Goal: Book appointment/travel/reservation

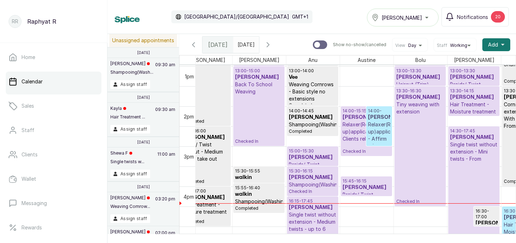
click at [430, 18] on div "Tasala Lekki" at bounding box center [403, 17] width 62 height 9
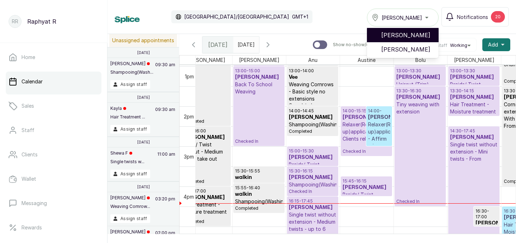
click at [424, 31] on span "[PERSON_NAME]" at bounding box center [407, 35] width 52 height 9
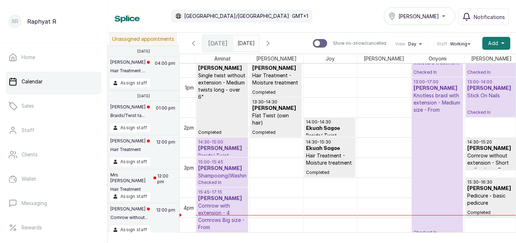
click at [435, 141] on div "13:00 - 17:00 [PERSON_NAME] Knotless braid with extension - Medium size - From …" at bounding box center [438, 157] width 48 height 157
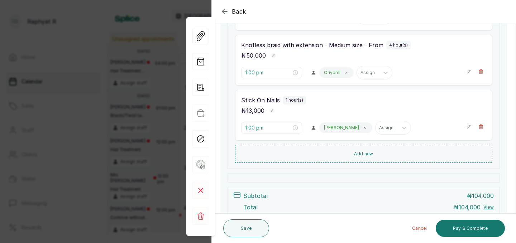
scroll to position [277, 0]
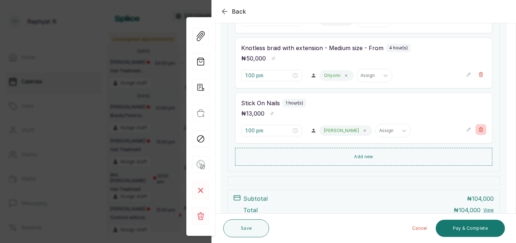
click at [483, 128] on icon "button" at bounding box center [480, 129] width 5 height 5
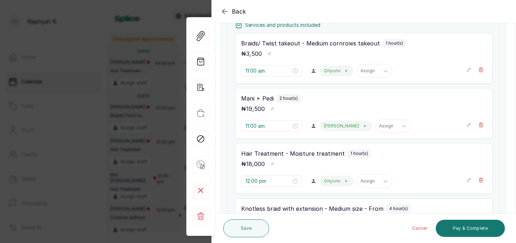
scroll to position [115, 0]
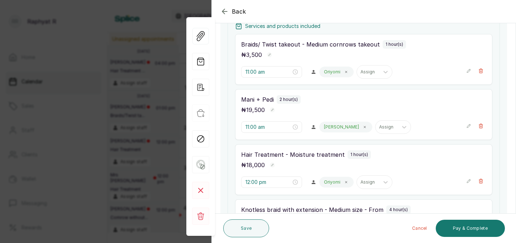
click at [469, 125] on icon "button" at bounding box center [469, 126] width 4 height 4
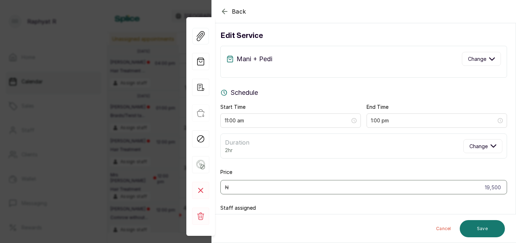
scroll to position [0, 0]
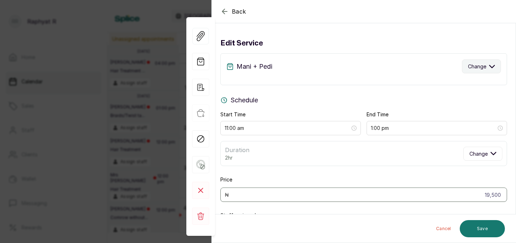
click at [492, 67] on icon "button" at bounding box center [492, 66] width 5 height 3
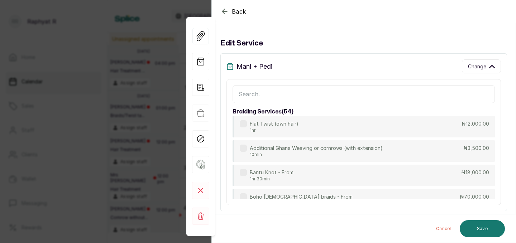
click at [240, 93] on input "text" at bounding box center [364, 94] width 262 height 18
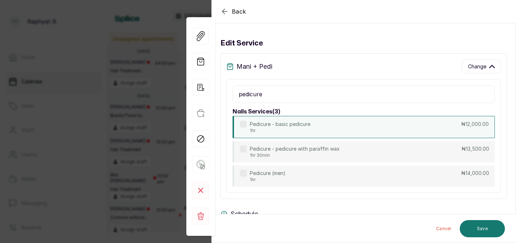
type input "pedicure"
click at [362, 132] on div "Pedicure - basic pedicure 1hr ₦12,000.00" at bounding box center [364, 127] width 262 height 22
type input "12:00 pm"
type input "12,000"
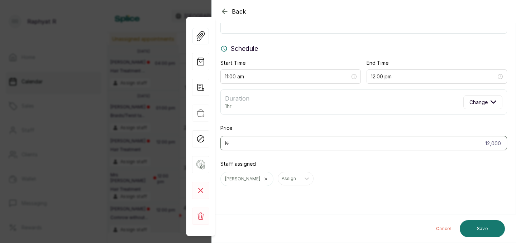
scroll to position [52, 0]
click at [483, 227] on button "Save" at bounding box center [482, 228] width 45 height 17
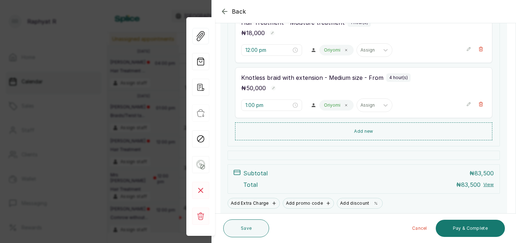
scroll to position [273, 0]
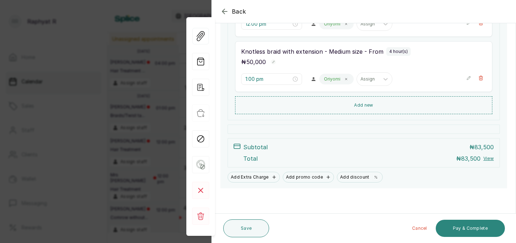
click at [459, 225] on button "Pay & Complete" at bounding box center [470, 228] width 69 height 17
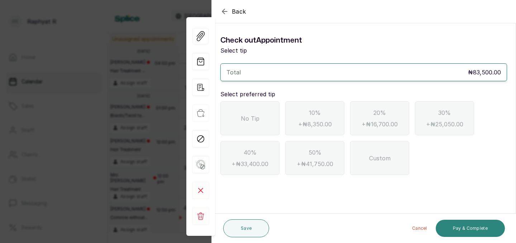
scroll to position [0, 0]
click at [254, 122] on span "No Tip" at bounding box center [250, 118] width 19 height 9
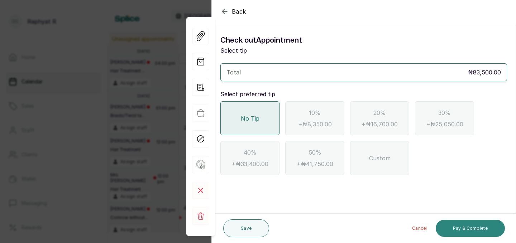
click at [459, 228] on button "Pay & Complete" at bounding box center [470, 228] width 69 height 17
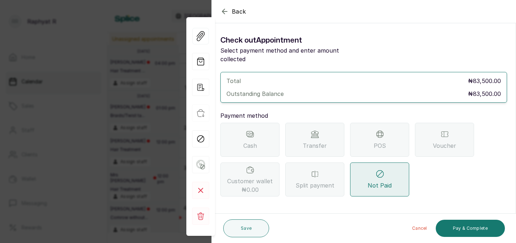
click at [316, 130] on icon at bounding box center [315, 134] width 9 height 9
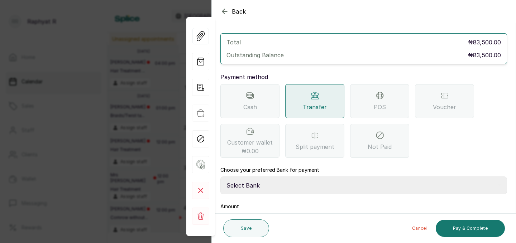
scroll to position [80, 0]
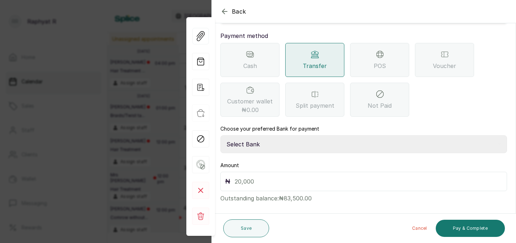
click at [242, 136] on select "Select Bank TRACTION(TRACTION) Providus Bank TASALAHQ HAIR AND BEAUTY Guaranty …" at bounding box center [363, 144] width 287 height 18
select select "d2e8ea74-1b1f-42b2-81f9-dacd6e382dd2"
click at [235, 177] on input "text" at bounding box center [369, 182] width 268 height 10
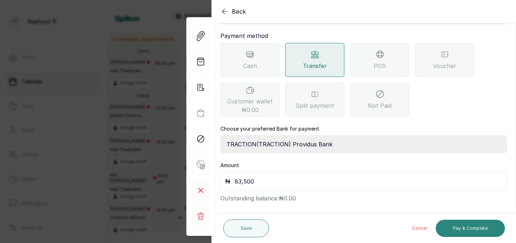
type input "83,500"
click at [471, 225] on button "Pay & Complete" at bounding box center [470, 228] width 69 height 17
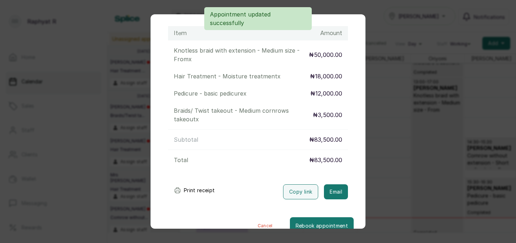
scroll to position [105, 0]
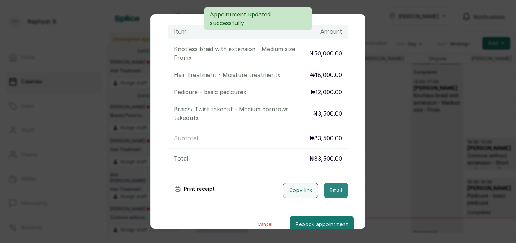
click at [339, 183] on button "Email" at bounding box center [336, 190] width 24 height 15
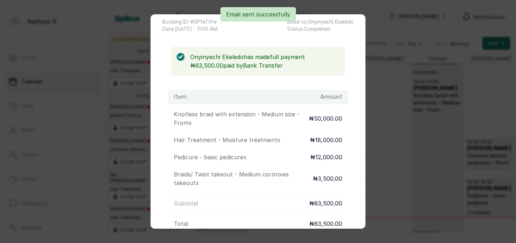
scroll to position [0, 0]
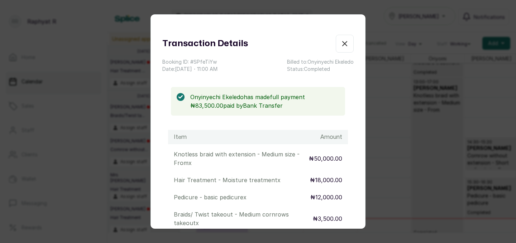
click at [346, 42] on icon "button" at bounding box center [345, 44] width 4 height 4
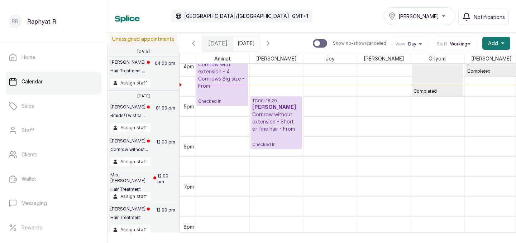
scroll to position [642, 0]
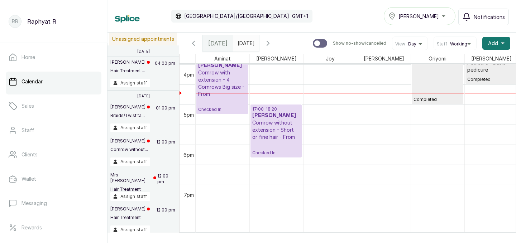
click at [273, 111] on p "17:00 - 18:20" at bounding box center [276, 109] width 48 height 6
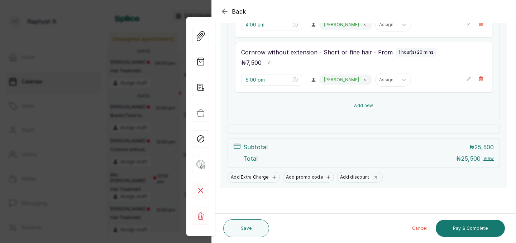
scroll to position [162, 0]
click at [327, 104] on button "Add new" at bounding box center [363, 105] width 257 height 17
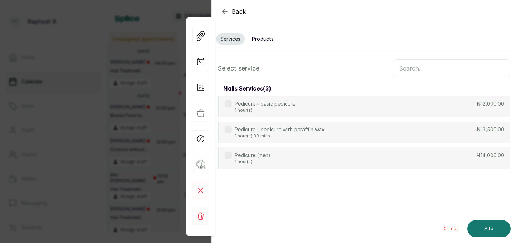
scroll to position [0, 0]
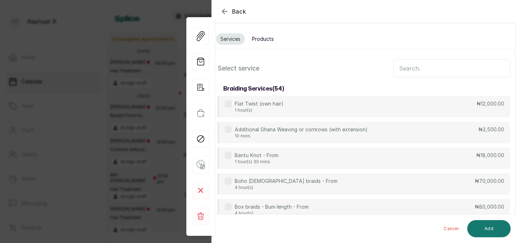
click at [418, 72] on input "text" at bounding box center [451, 68] width 117 height 18
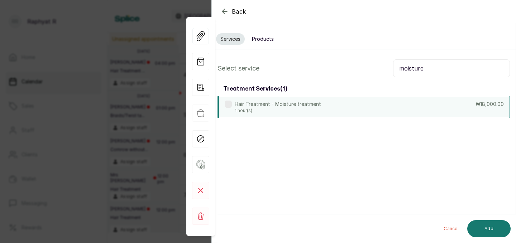
type input "moisture"
click at [412, 103] on div "Hair Treatment - Moisture treatment 1 hour(s) ₦18,000.00" at bounding box center [364, 107] width 292 height 22
click at [496, 223] on button "Add" at bounding box center [488, 228] width 43 height 17
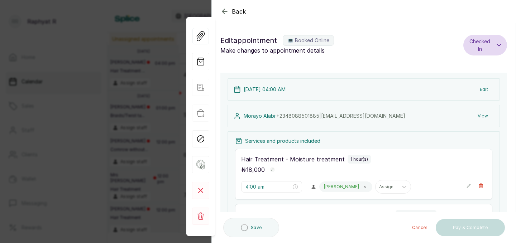
type input "6:20 pm"
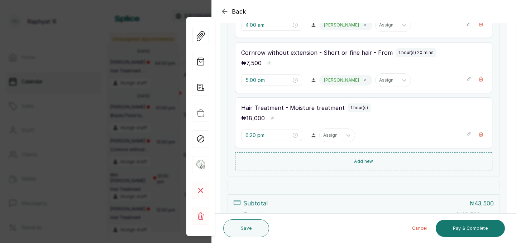
scroll to position [166, 0]
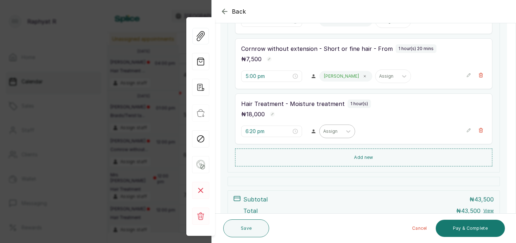
click at [323, 131] on div at bounding box center [330, 131] width 15 height 6
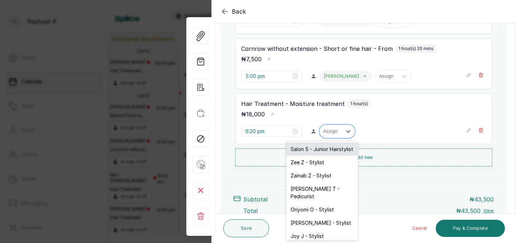
scroll to position [23, 0]
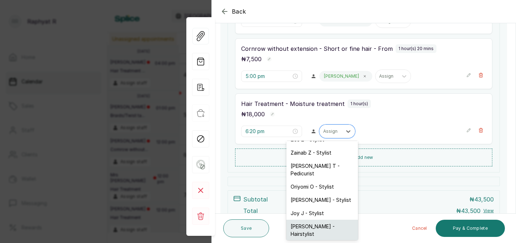
click at [329, 220] on div "[PERSON_NAME] - Hairstylist" at bounding box center [322, 230] width 72 height 21
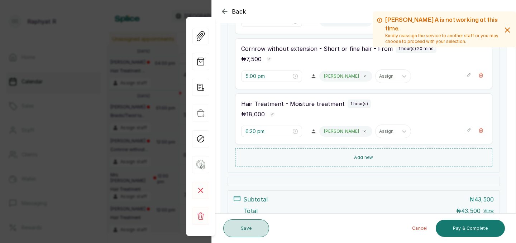
click at [244, 230] on button "Save" at bounding box center [246, 229] width 46 height 18
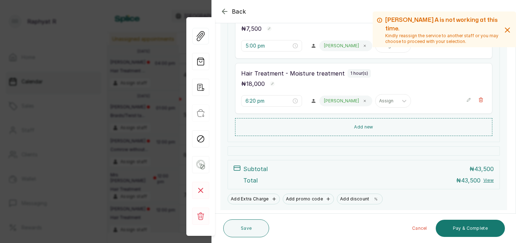
scroll to position [203, 0]
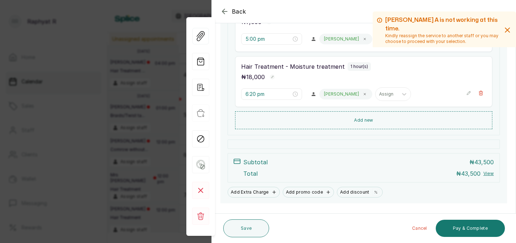
click at [221, 10] on icon "button" at bounding box center [224, 11] width 9 height 9
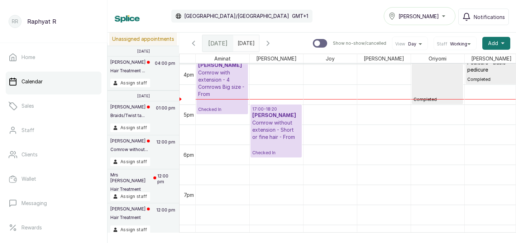
click at [286, 127] on p "Cornrow without extension - Short or fine hair - From" at bounding box center [276, 130] width 48 height 22
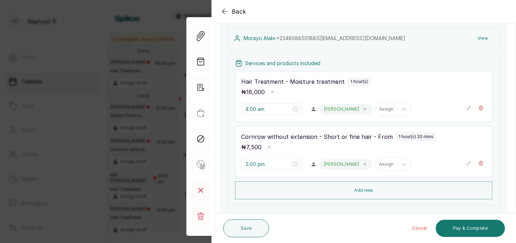
scroll to position [18, 0]
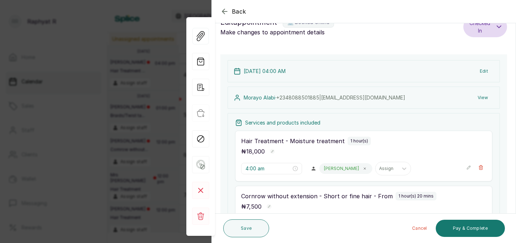
click at [223, 10] on icon "button" at bounding box center [224, 11] width 9 height 9
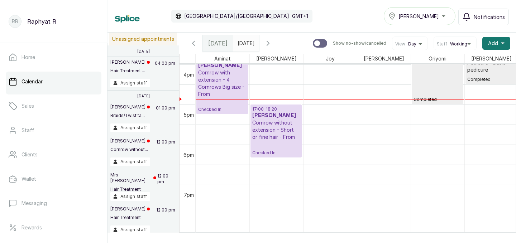
click at [271, 123] on p "Cornrow without extension - Short or fine hair - From" at bounding box center [276, 130] width 48 height 22
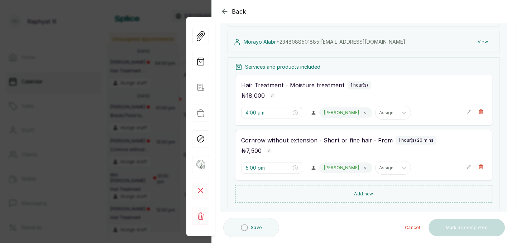
scroll to position [75, 0]
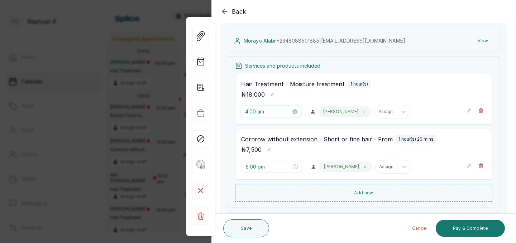
click at [267, 110] on input "4:00 am" at bounding box center [268, 112] width 46 height 8
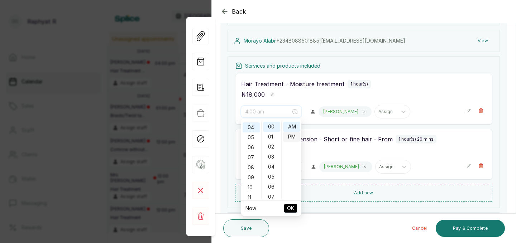
type input "4:00 pm"
click at [295, 135] on div "PM" at bounding box center [291, 137] width 17 height 10
click at [294, 206] on button "OK" at bounding box center [290, 208] width 13 height 9
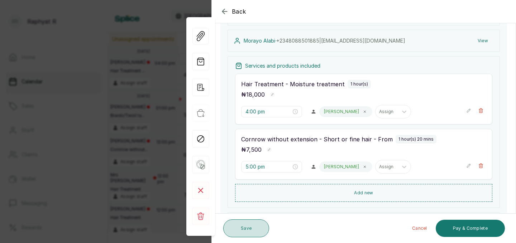
click at [254, 222] on button "Save" at bounding box center [246, 229] width 46 height 18
click at [224, 8] on icon "button" at bounding box center [224, 11] width 9 height 9
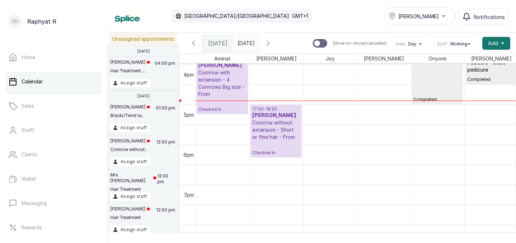
click at [259, 124] on p "Cornrow without extension - Short or fine hair - From" at bounding box center [276, 130] width 48 height 22
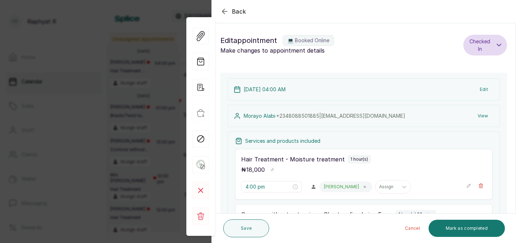
type input "4:00 am"
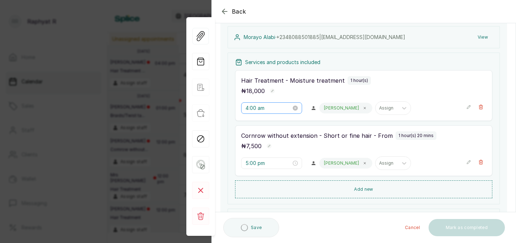
scroll to position [80, 0]
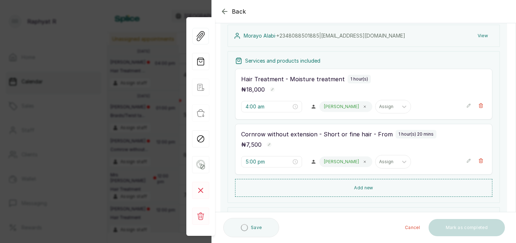
click at [470, 103] on icon "button" at bounding box center [468, 105] width 5 height 5
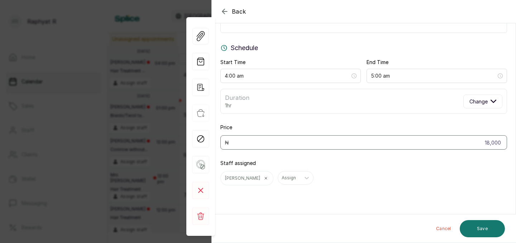
scroll to position [52, 0]
click at [470, 103] on span "Change" at bounding box center [479, 102] width 18 height 8
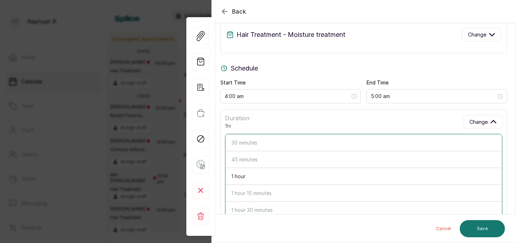
scroll to position [29, 0]
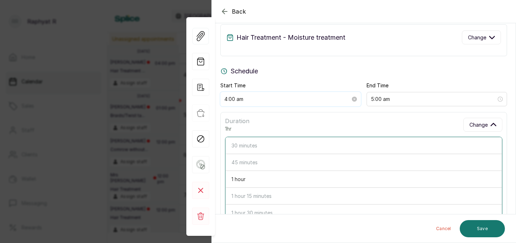
click at [235, 100] on input "4:00 am" at bounding box center [287, 99] width 126 height 8
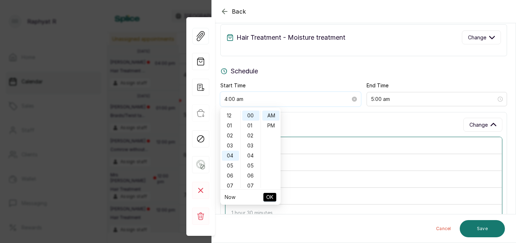
scroll to position [39, 0]
type input "4:00 pm"
click at [272, 125] on div "PM" at bounding box center [270, 126] width 17 height 10
click at [269, 193] on span "OK" at bounding box center [269, 198] width 7 height 14
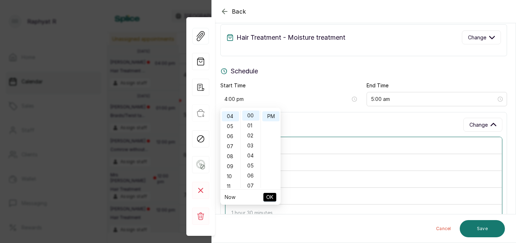
type input "5:00 pm"
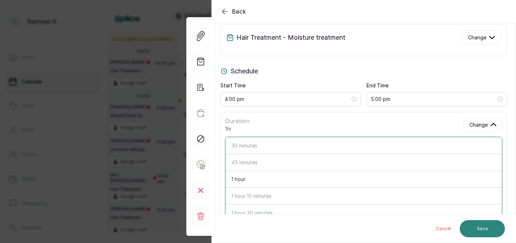
click at [486, 228] on button "Save" at bounding box center [482, 228] width 45 height 17
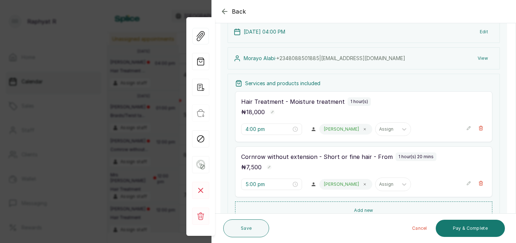
scroll to position [163, 0]
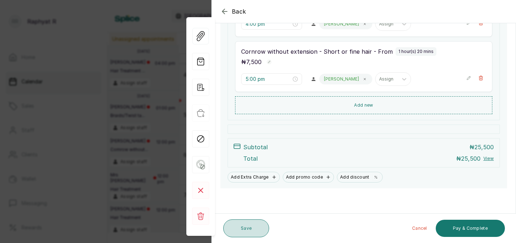
click at [242, 227] on button "Save" at bounding box center [246, 229] width 46 height 18
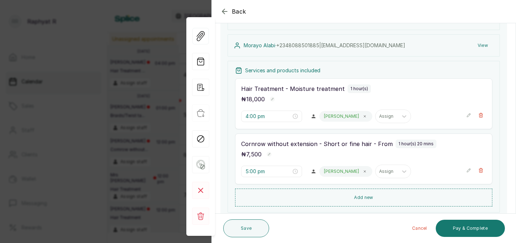
scroll to position [68, 0]
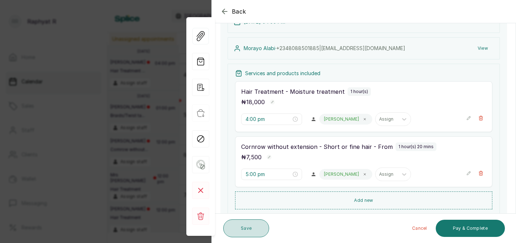
click at [244, 222] on button "Save" at bounding box center [246, 229] width 46 height 18
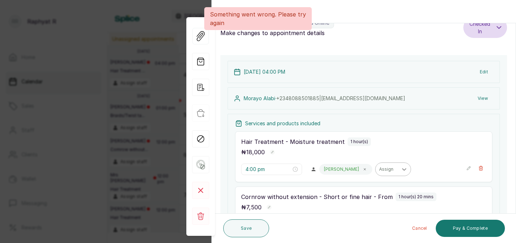
scroll to position [0, 0]
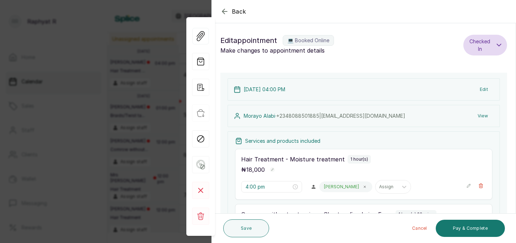
click at [223, 9] on icon "button" at bounding box center [224, 11] width 9 height 9
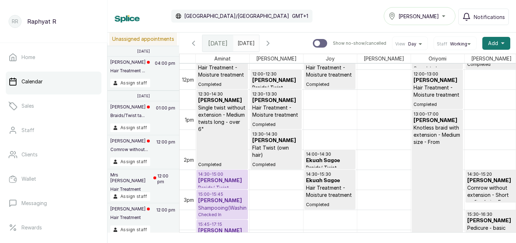
scroll to position [454, 0]
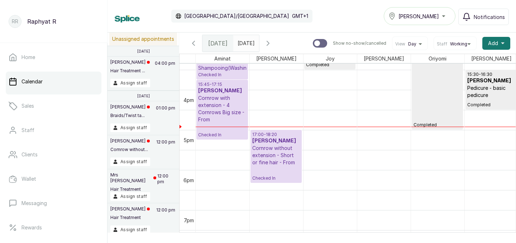
click at [274, 139] on h3 "[PERSON_NAME]" at bounding box center [276, 141] width 48 height 7
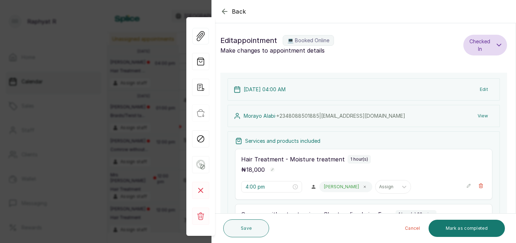
type input "4:00 am"
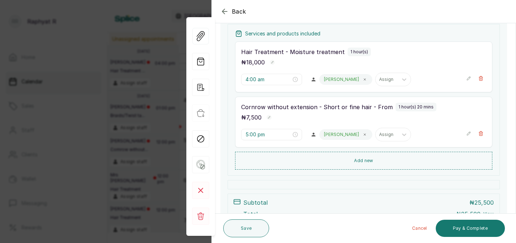
click at [468, 77] on icon "button" at bounding box center [468, 78] width 5 height 5
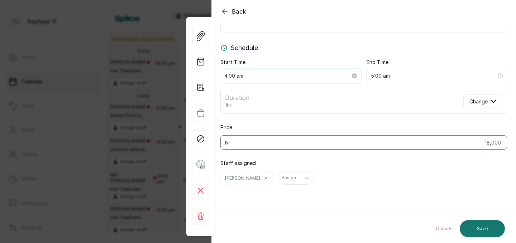
click at [239, 74] on input "4:00 am" at bounding box center [287, 76] width 126 height 8
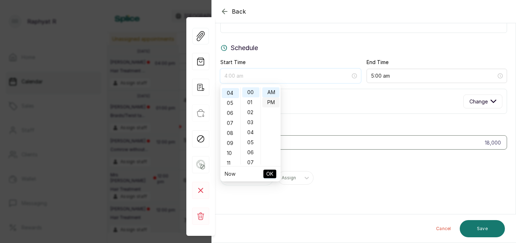
type input "4:00 pm"
click at [268, 101] on div "PM" at bounding box center [270, 102] width 17 height 10
click at [271, 175] on span "OK" at bounding box center [269, 174] width 7 height 14
type input "5:00 pm"
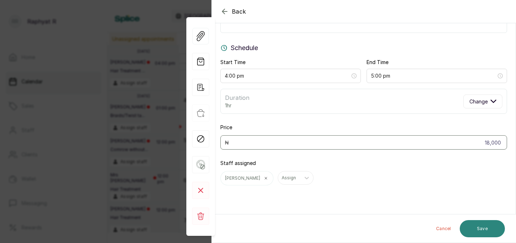
click at [477, 225] on button "Save" at bounding box center [482, 228] width 45 height 17
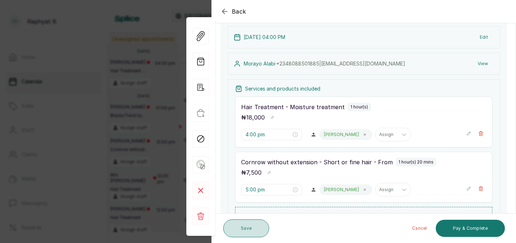
click at [254, 223] on button "Save" at bounding box center [246, 229] width 46 height 18
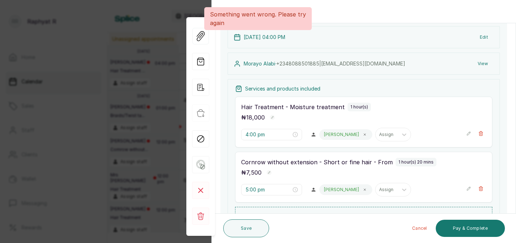
click at [352, 7] on div "Something went wrong. Please try again" at bounding box center [258, 18] width 516 height 23
click at [333, 1] on div "Back" at bounding box center [470, 11] width 516 height 23
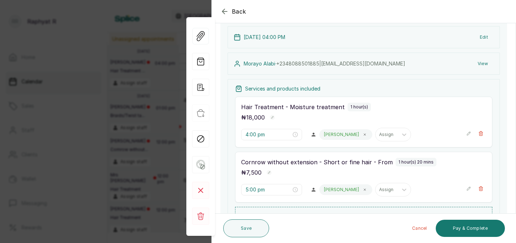
click at [228, 7] on icon "button" at bounding box center [224, 11] width 9 height 9
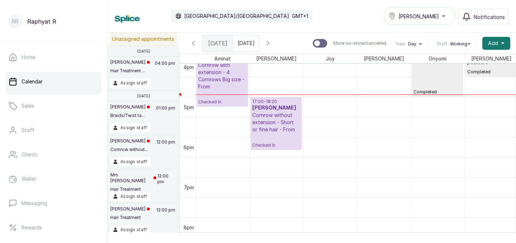
click at [273, 124] on p "Cornrow without extension - Short or fine hair - From" at bounding box center [276, 123] width 48 height 22
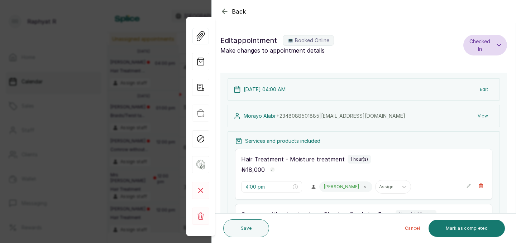
type input "4:00 am"
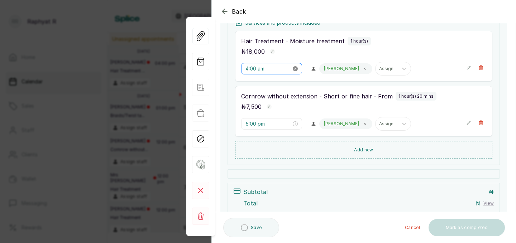
click at [293, 68] on icon "close-circle" at bounding box center [295, 68] width 5 height 5
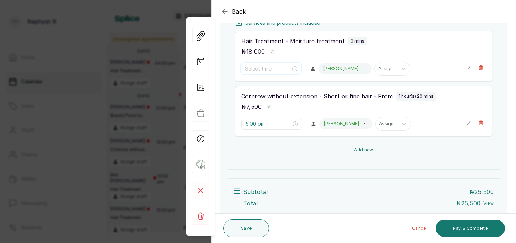
click at [262, 68] on input at bounding box center [268, 69] width 46 height 8
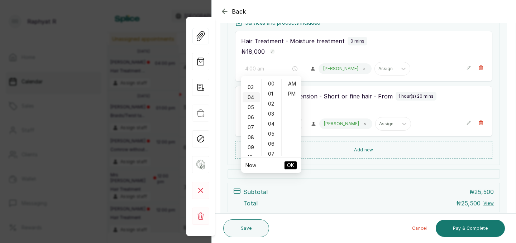
click at [252, 94] on div "04" at bounding box center [251, 97] width 17 height 10
click at [291, 95] on div "PM" at bounding box center [291, 94] width 17 height 10
click at [289, 163] on span "OK" at bounding box center [290, 166] width 7 height 14
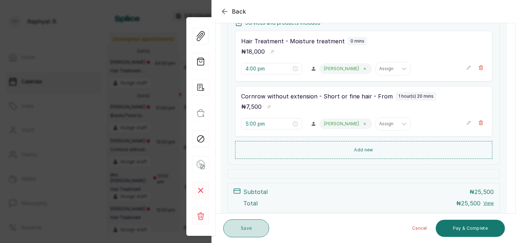
click at [256, 226] on button "Save" at bounding box center [246, 229] width 46 height 18
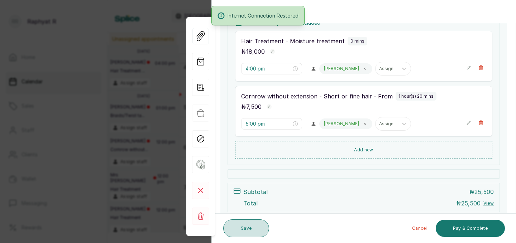
click at [246, 230] on button "Save" at bounding box center [246, 229] width 46 height 18
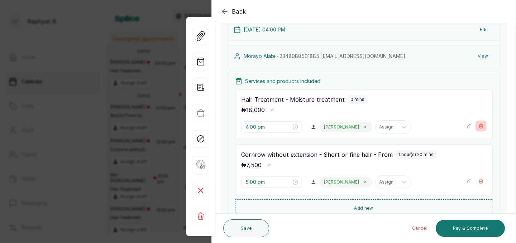
click at [481, 124] on icon "button" at bounding box center [481, 126] width 4 height 4
type input "5:00 pm"
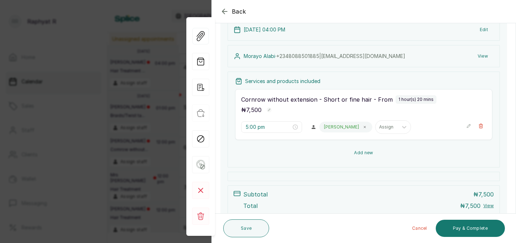
click at [381, 149] on button "Add new" at bounding box center [363, 152] width 257 height 17
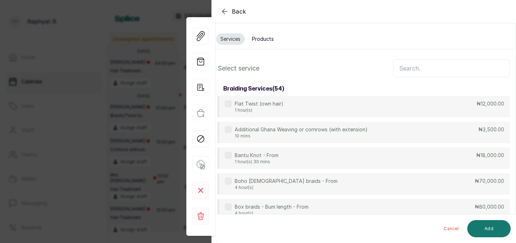
click at [399, 67] on input "text" at bounding box center [451, 68] width 117 height 18
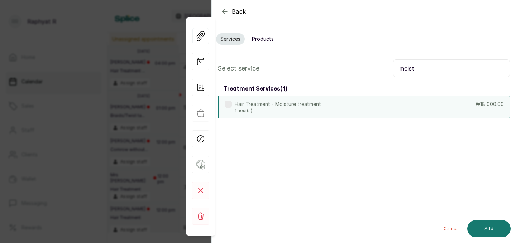
type input "moist"
click at [389, 100] on div "Hair Treatment - Moisture treatment 1 hour(s) ₦18,000.00" at bounding box center [364, 107] width 292 height 22
click at [495, 220] on div "Cancel Add" at bounding box center [370, 229] width 305 height 29
click at [493, 228] on button "Add" at bounding box center [488, 228] width 43 height 17
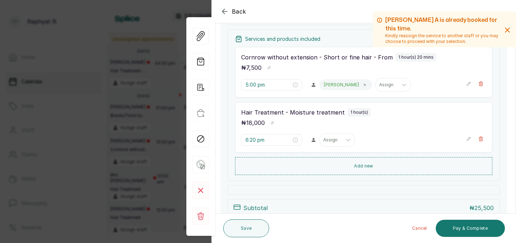
scroll to position [101, 0]
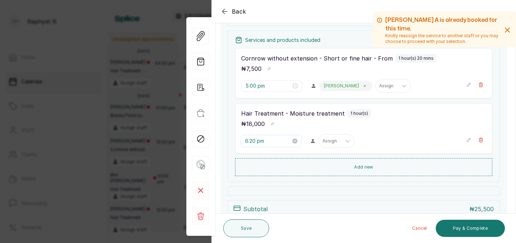
click at [267, 143] on input "6:20 pm" at bounding box center [268, 141] width 46 height 8
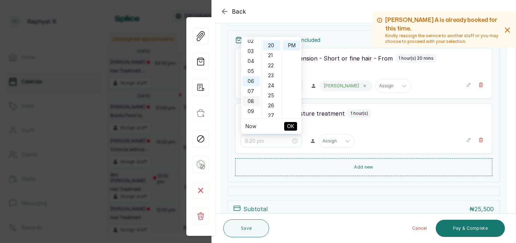
scroll to position [19, 0]
click at [252, 64] on div "04" at bounding box center [251, 66] width 17 height 10
click at [272, 41] on div "00" at bounding box center [271, 45] width 17 height 10
click at [272, 47] on div "00" at bounding box center [271, 45] width 17 height 10
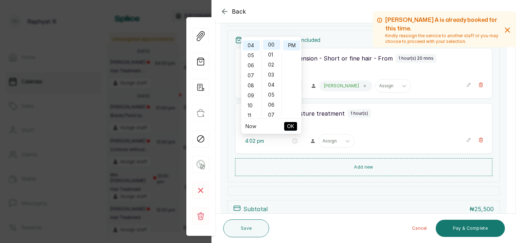
type input "4:00 pm"
click at [292, 124] on span "OK" at bounding box center [290, 127] width 7 height 14
type input "4:00 pm"
type input "5:00 pm"
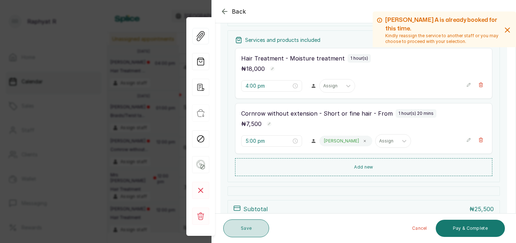
click at [244, 226] on button "Save" at bounding box center [246, 229] width 46 height 18
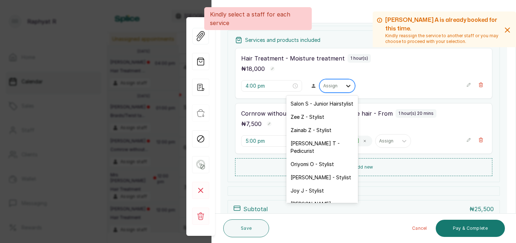
click at [345, 84] on icon at bounding box center [348, 85] width 7 height 7
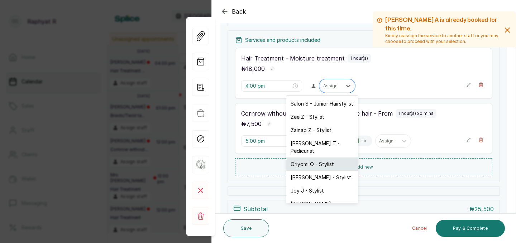
scroll to position [15, 0]
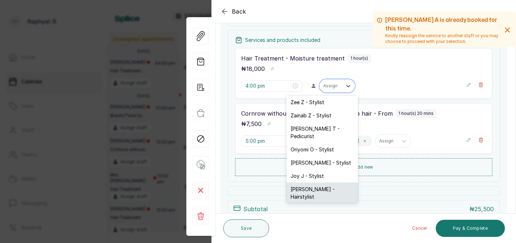
click at [314, 183] on div "[PERSON_NAME] - Hairstylist" at bounding box center [322, 193] width 72 height 21
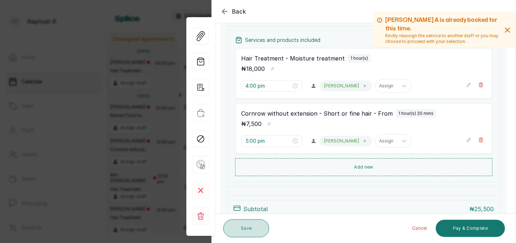
click at [256, 227] on button "Save" at bounding box center [246, 229] width 46 height 18
click at [468, 82] on icon "button" at bounding box center [468, 84] width 5 height 5
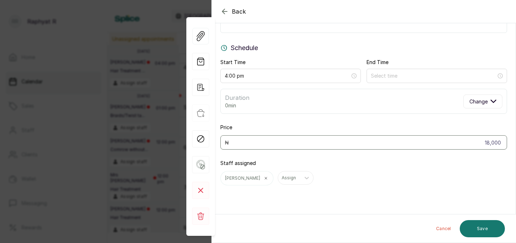
scroll to position [52, 0]
click at [392, 77] on input at bounding box center [433, 76] width 125 height 8
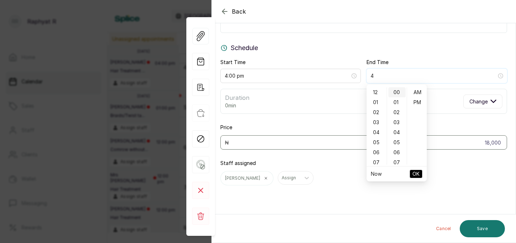
type input "12:00 am"
click at [380, 131] on div "04" at bounding box center [376, 133] width 17 height 10
click at [375, 101] on div "05" at bounding box center [376, 103] width 17 height 10
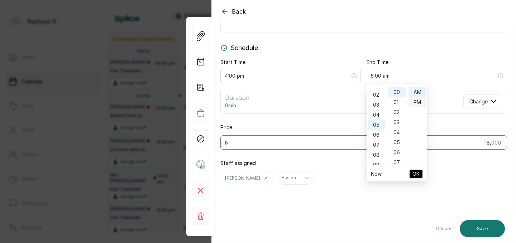
type input "5:00 pm"
click at [419, 102] on div "PM" at bounding box center [417, 102] width 17 height 10
click at [417, 171] on span "OK" at bounding box center [416, 174] width 7 height 14
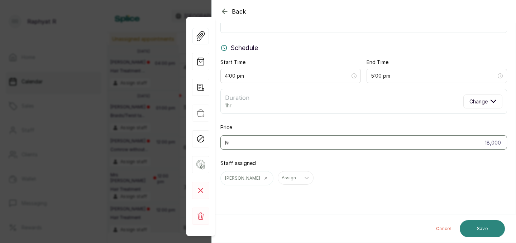
click at [479, 231] on button "Save" at bounding box center [482, 228] width 45 height 17
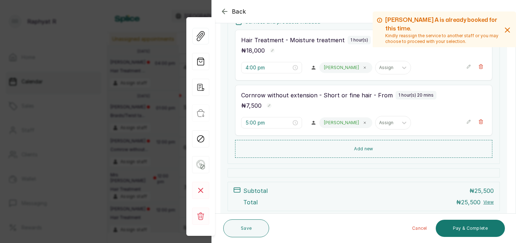
scroll to position [73, 0]
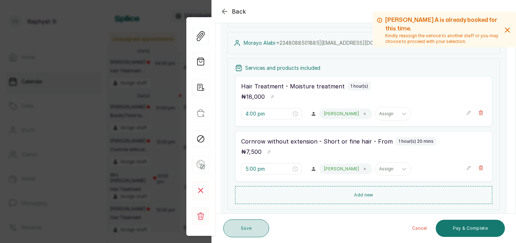
click at [251, 227] on button "Save" at bounding box center [246, 229] width 46 height 18
click at [222, 9] on icon "button" at bounding box center [224, 11] width 9 height 9
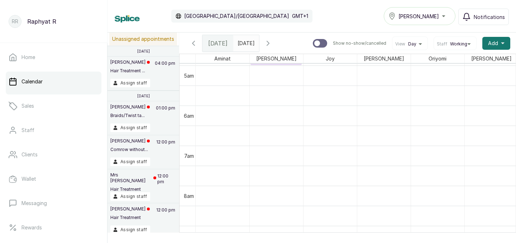
scroll to position [192, 0]
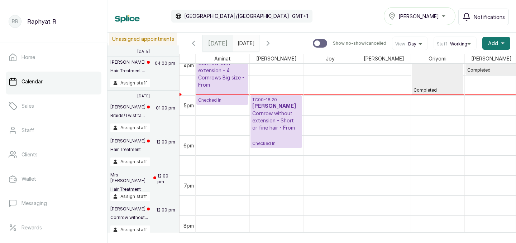
click at [279, 128] on p "Cornrow without extension - Short or fine hair - From" at bounding box center [276, 121] width 48 height 22
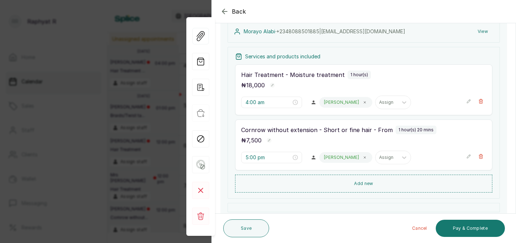
scroll to position [81, 0]
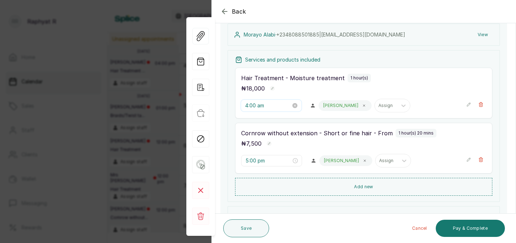
click at [273, 105] on input "4:00 am" at bounding box center [268, 106] width 46 height 8
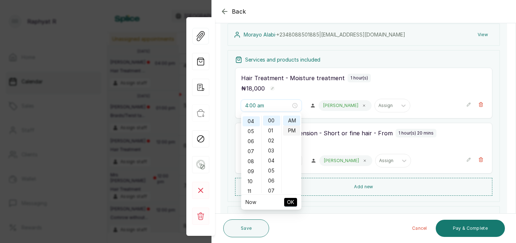
type input "4:00 pm"
click at [291, 131] on div "PM" at bounding box center [291, 131] width 17 height 10
click at [290, 199] on span "OK" at bounding box center [290, 203] width 7 height 14
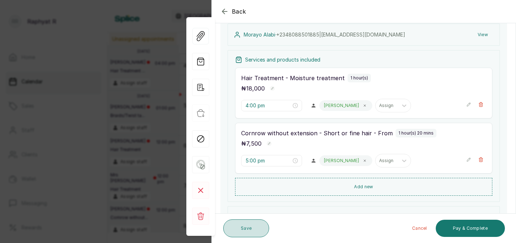
click at [246, 223] on button "Save" at bounding box center [246, 229] width 46 height 18
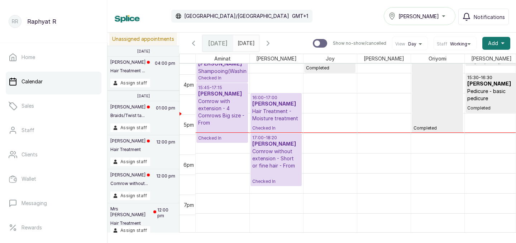
scroll to position [613, 0]
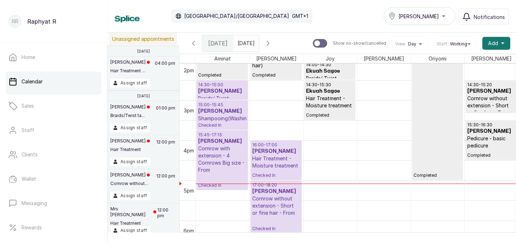
click at [193, 42] on icon "button" at bounding box center [193, 43] width 2 height 4
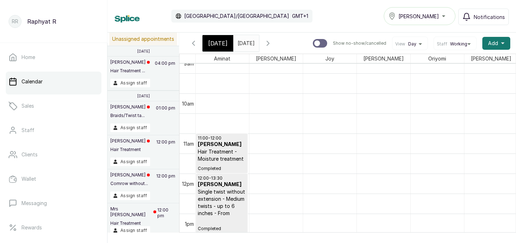
scroll to position [391, 0]
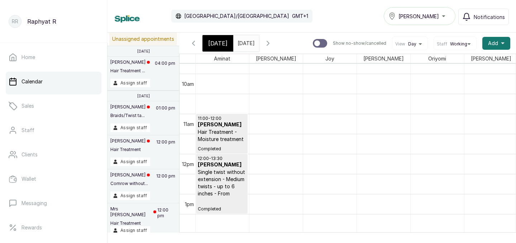
type input "dd/MM/yyyy"
click at [245, 45] on input "dd/MM/yyyy" at bounding box center [239, 41] width 11 height 12
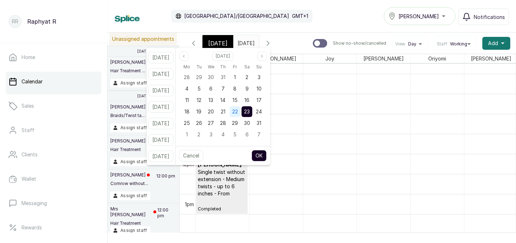
click at [238, 113] on span "22" at bounding box center [235, 112] width 6 height 6
click at [225, 110] on span "21" at bounding box center [223, 112] width 5 height 6
click at [267, 157] on button "OK" at bounding box center [259, 155] width 15 height 11
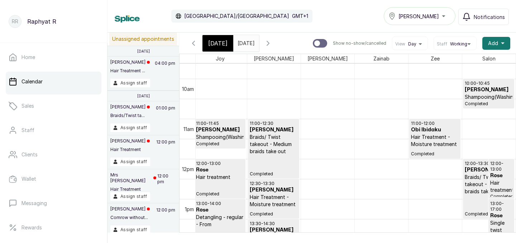
scroll to position [373, 110]
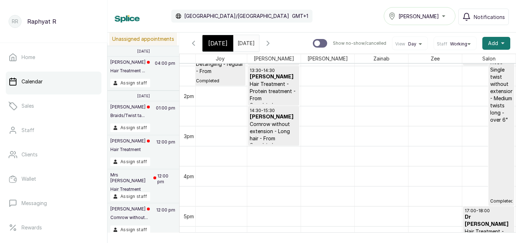
click at [194, 43] on icon "button" at bounding box center [193, 43] width 9 height 9
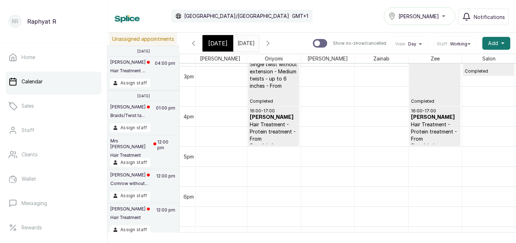
click at [195, 42] on icon "button" at bounding box center [193, 43] width 9 height 9
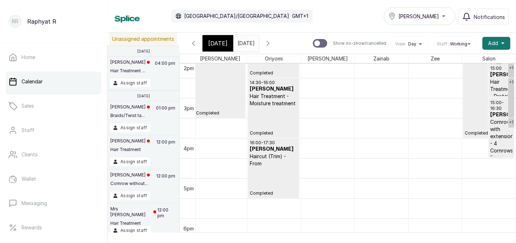
click at [269, 41] on icon "button" at bounding box center [268, 43] width 2 height 4
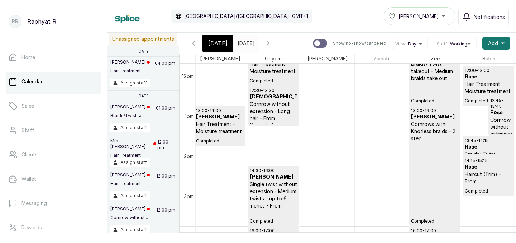
click at [269, 45] on icon "button" at bounding box center [268, 43] width 2 height 4
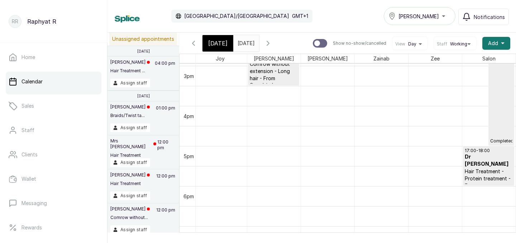
click at [272, 42] on icon "button" at bounding box center [268, 43] width 9 height 9
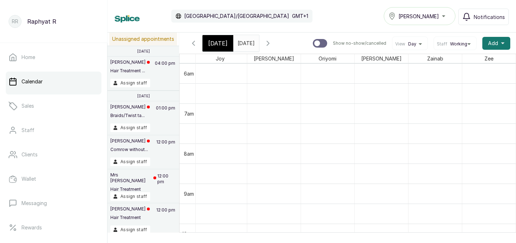
click at [245, 43] on input "21/08/2025" at bounding box center [239, 41] width 11 height 12
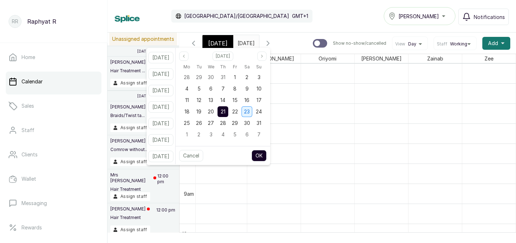
click at [250, 110] on span "23" at bounding box center [247, 112] width 6 height 6
click at [267, 158] on button "OK" at bounding box center [259, 155] width 15 height 11
type input "23/08/2025"
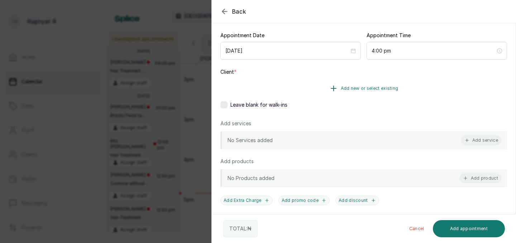
click at [373, 90] on span "Add new or select existing" at bounding box center [370, 89] width 58 height 6
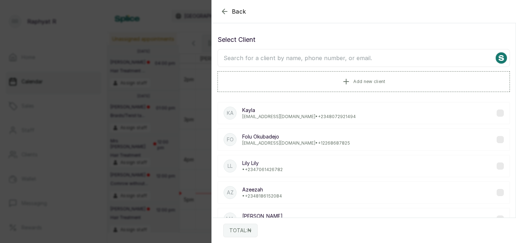
click at [299, 56] on input "text" at bounding box center [364, 58] width 292 height 18
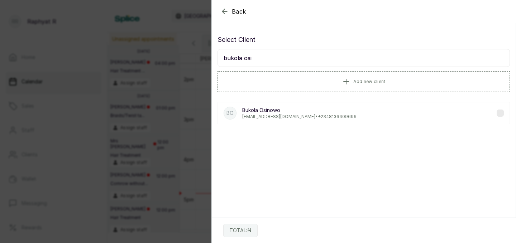
type input "bukola osi"
click at [277, 111] on p "Bukola Osinowo" at bounding box center [299, 110] width 114 height 7
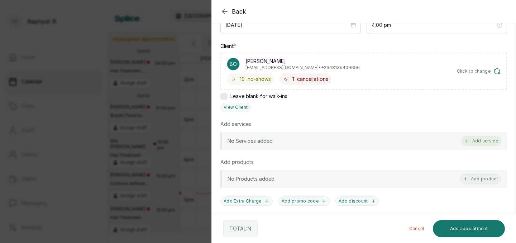
click at [475, 140] on button "Add service" at bounding box center [481, 141] width 40 height 9
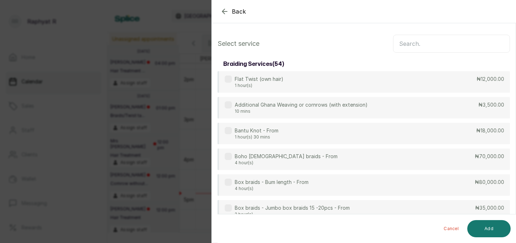
click at [410, 40] on input "text" at bounding box center [451, 44] width 117 height 18
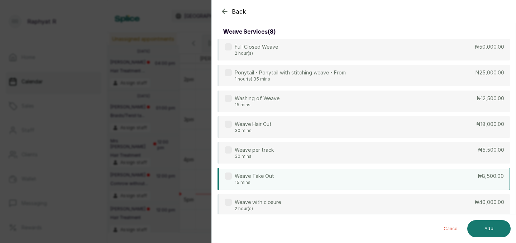
type input "weave"
click at [389, 186] on div "Weave Take Out 15 mins ₦8,500.00" at bounding box center [364, 179] width 292 height 22
click at [495, 227] on button "Add" at bounding box center [488, 228] width 43 height 17
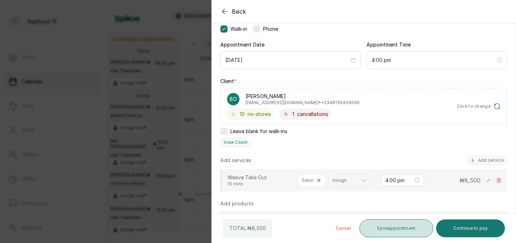
click at [402, 225] on button "Save appointment" at bounding box center [396, 229] width 74 height 18
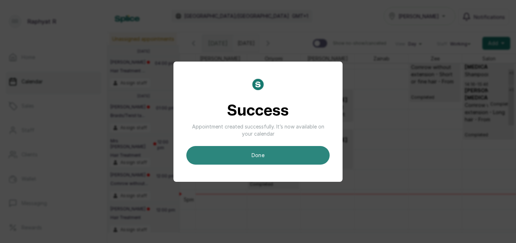
click at [299, 161] on button "done" at bounding box center [257, 155] width 143 height 19
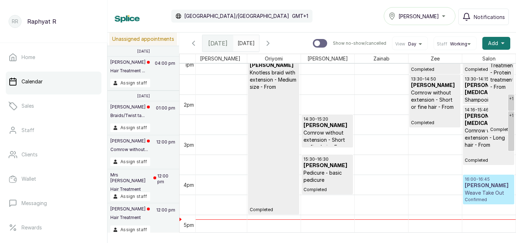
drag, startPoint x: 493, startPoint y: 183, endPoint x: 491, endPoint y: 213, distance: 29.8
click at [491, 213] on div "11:00 - 11:30 Mathila Braids/ Twist takeout - Medium cornrows takeout Completed…" at bounding box center [274, 14] width 484 height 963
click at [492, 195] on p "Weave Take Out" at bounding box center [489, 193] width 48 height 7
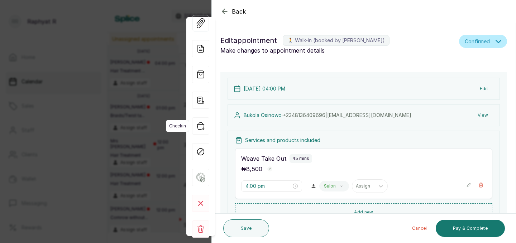
click at [204, 123] on icon "button" at bounding box center [200, 126] width 17 height 17
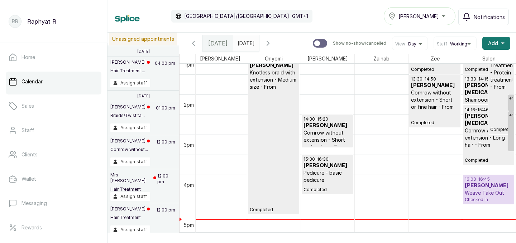
click at [492, 194] on p "Weave Take Out" at bounding box center [489, 193] width 48 height 7
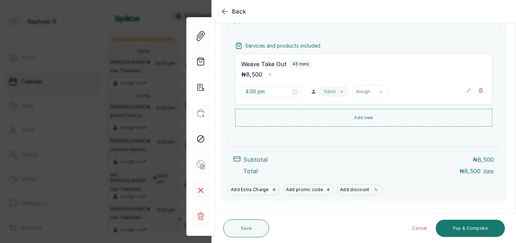
scroll to position [103, 0]
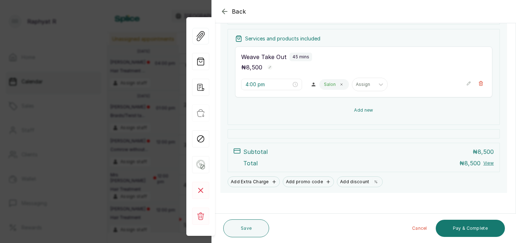
click at [366, 106] on button "Add new" at bounding box center [363, 110] width 257 height 17
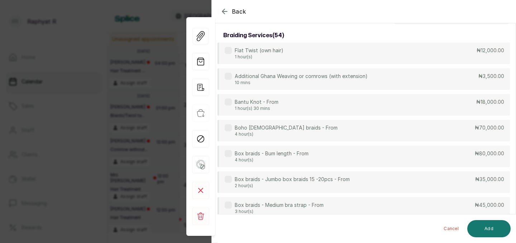
scroll to position [0, 0]
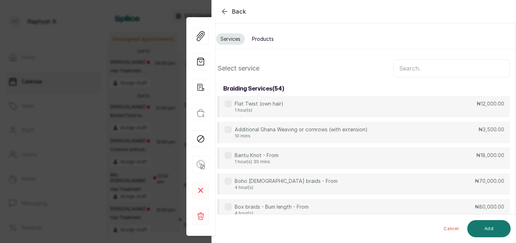
click at [404, 70] on input "text" at bounding box center [451, 68] width 117 height 18
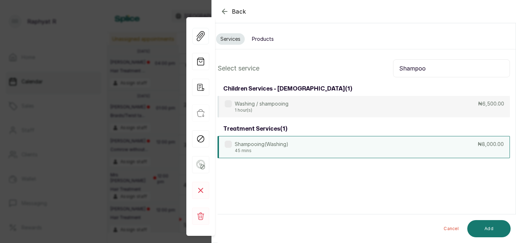
type input "Shampoo"
click at [370, 148] on div "Shampooing(Washing) 45 mins ₦8,000.00" at bounding box center [364, 147] width 292 height 22
click at [490, 229] on button "Add" at bounding box center [488, 228] width 43 height 17
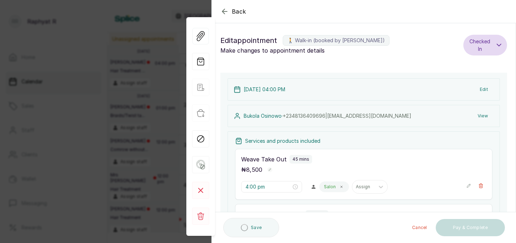
type input "4:45 pm"
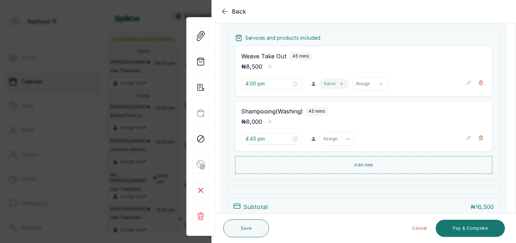
scroll to position [95, 0]
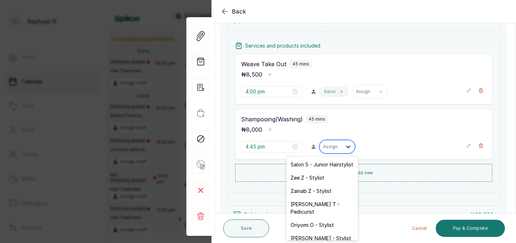
click at [345, 146] on icon at bounding box center [348, 146] width 7 height 7
click at [325, 166] on div "Salon S - Junior Hairstylist" at bounding box center [322, 164] width 72 height 13
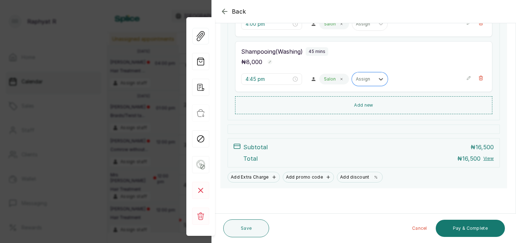
scroll to position [163, 0]
click at [253, 224] on button "Save" at bounding box center [246, 229] width 46 height 18
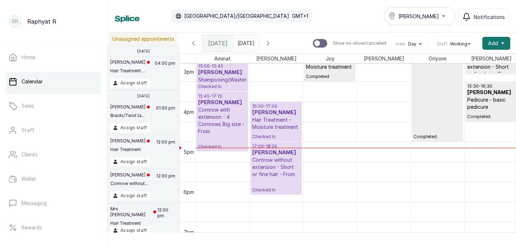
scroll to position [539, 0]
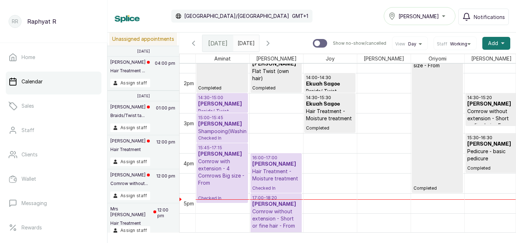
click at [218, 103] on h3 "[PERSON_NAME]" at bounding box center [222, 104] width 48 height 7
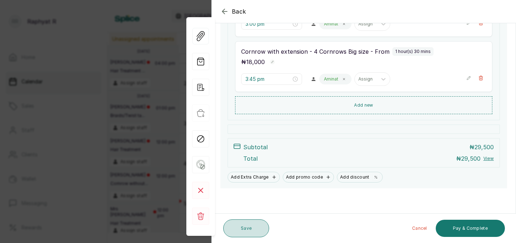
click at [244, 223] on button "Save" at bounding box center [246, 229] width 46 height 18
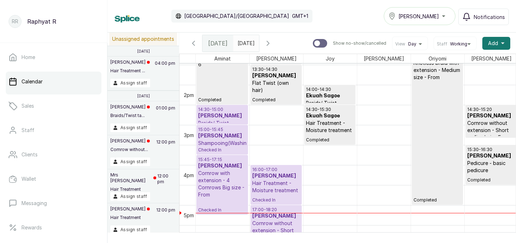
scroll to position [539, 0]
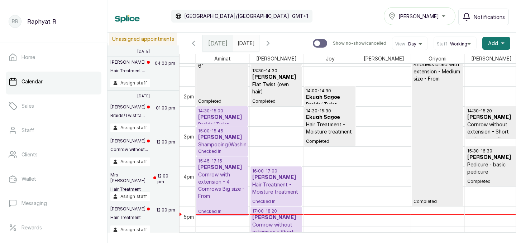
click at [227, 114] on p "14:30 - 15:00" at bounding box center [222, 111] width 48 height 6
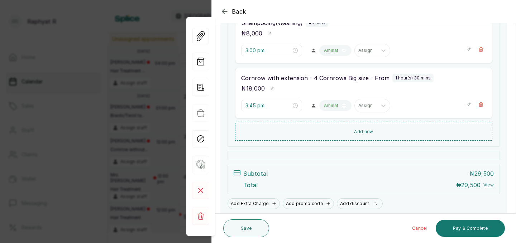
scroll to position [218, 0]
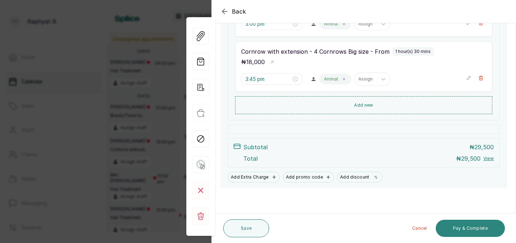
click at [459, 225] on button "Pay & Complete" at bounding box center [470, 228] width 69 height 17
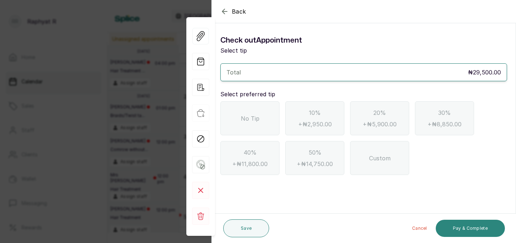
scroll to position [0, 0]
click at [250, 113] on div "No Tip" at bounding box center [249, 118] width 59 height 34
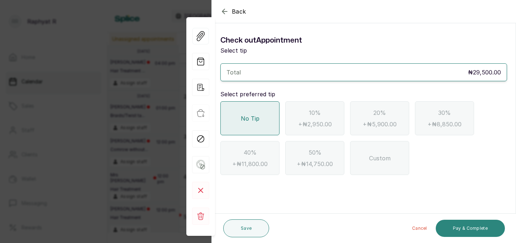
click at [467, 224] on button "Pay & Complete" at bounding box center [470, 228] width 69 height 17
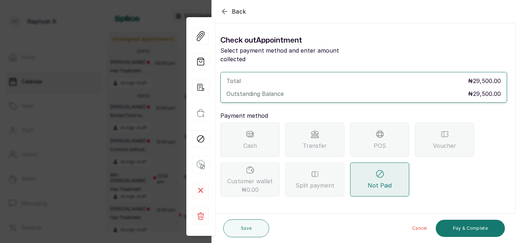
click at [312, 132] on div "Transfer" at bounding box center [314, 140] width 59 height 34
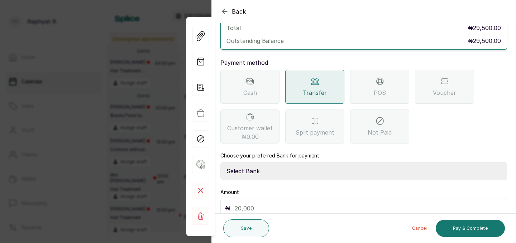
scroll to position [80, 0]
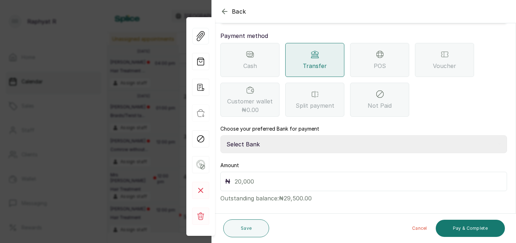
click at [235, 135] on select "Select Bank TRACTION(TRACTION) Providus Bank TASALAHQ HAIR AND BEAUTY Guaranty …" at bounding box center [363, 144] width 287 height 18
select select "d2e8ea74-1b1f-42b2-81f9-dacd6e382dd2"
click at [238, 177] on input "text" at bounding box center [369, 182] width 268 height 10
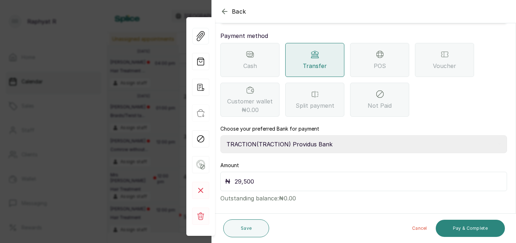
type input "29,500"
click at [462, 224] on button "Pay & Complete" at bounding box center [470, 228] width 69 height 17
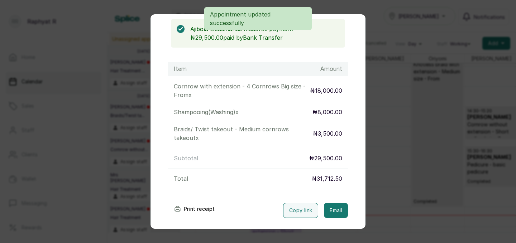
scroll to position [93, 0]
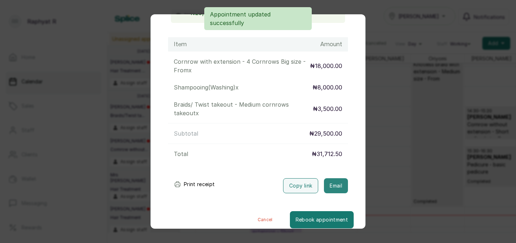
click at [331, 178] on button "Email" at bounding box center [336, 185] width 24 height 15
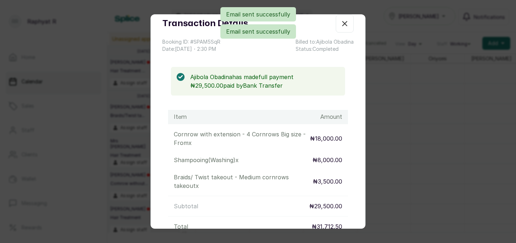
scroll to position [0, 0]
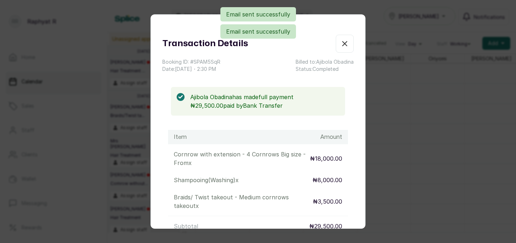
click at [344, 41] on icon "button" at bounding box center [344, 43] width 9 height 9
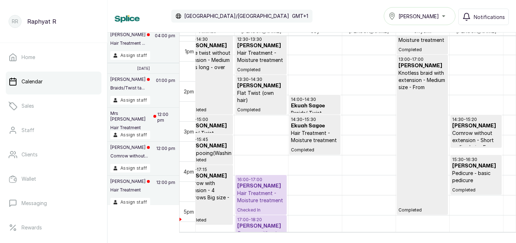
scroll to position [495, 0]
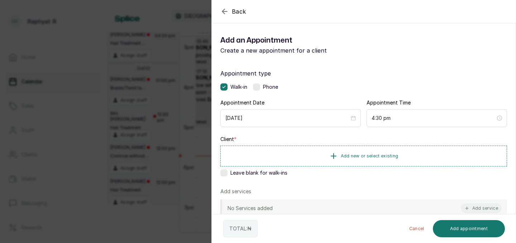
click at [228, 9] on icon "button" at bounding box center [224, 11] width 9 height 9
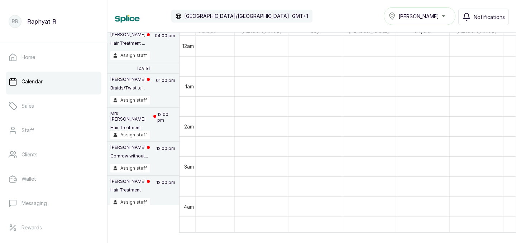
scroll to position [0, 0]
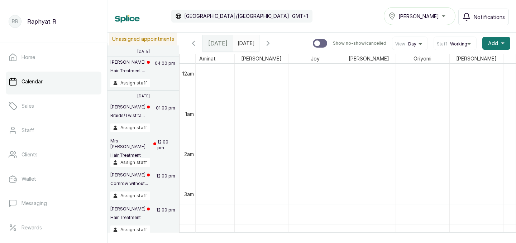
click at [245, 38] on input "23/08/2025" at bounding box center [239, 41] width 11 height 12
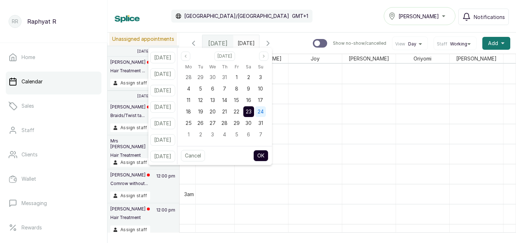
click at [264, 109] on span "24" at bounding box center [261, 112] width 6 height 6
click at [268, 154] on button "OK" at bounding box center [260, 155] width 15 height 11
type input "24/08/2025"
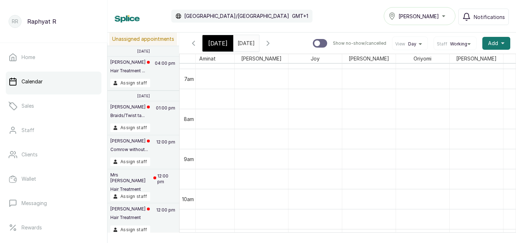
scroll to position [296, 0]
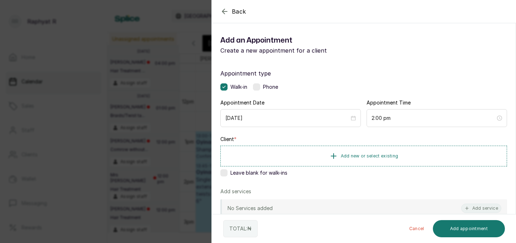
click at [228, 10] on icon "button" at bounding box center [224, 11] width 9 height 9
click at [336, 152] on icon "button" at bounding box center [333, 156] width 9 height 9
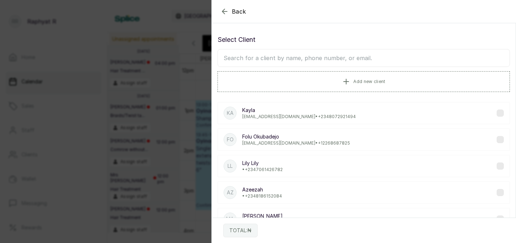
click at [236, 59] on input "text" at bounding box center [364, 58] width 292 height 18
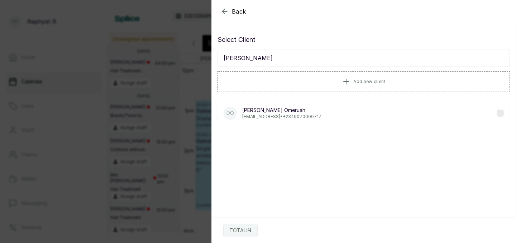
type input "Deborah Omeruah"
click at [261, 116] on p "deborahomeruah@gmail.con • +234 9070000717" at bounding box center [281, 117] width 79 height 6
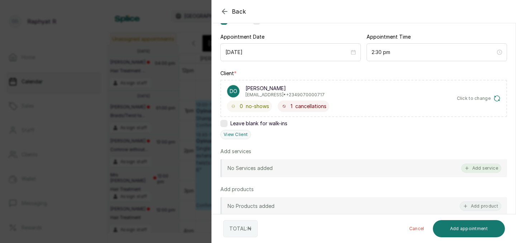
click at [466, 167] on icon "button" at bounding box center [466, 168] width 5 height 5
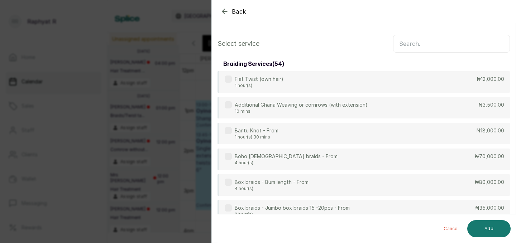
click at [408, 42] on input "text" at bounding box center [451, 44] width 117 height 18
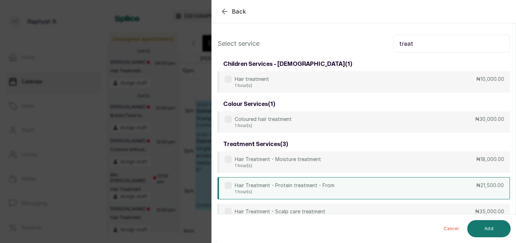
type input "treat"
click at [342, 181] on div "Hair Treatment - Protein treatment - From 1 hour(s) ₦21,500.00" at bounding box center [364, 188] width 292 height 22
click at [485, 226] on button "Add" at bounding box center [488, 228] width 43 height 17
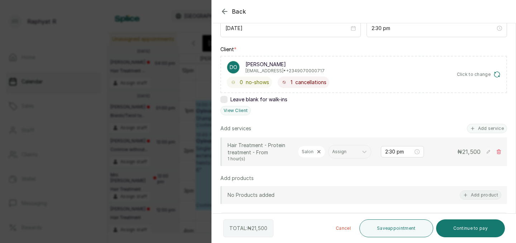
scroll to position [90, 0]
click at [487, 130] on button "Add service" at bounding box center [487, 128] width 40 height 9
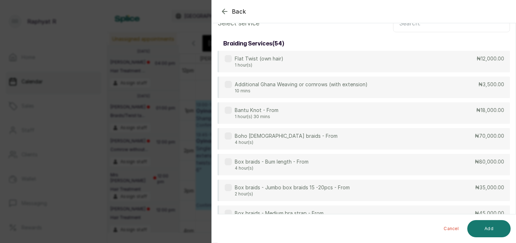
scroll to position [0, 0]
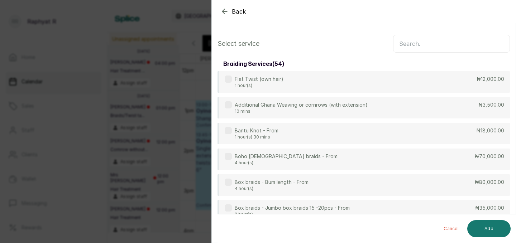
click at [403, 39] on input "text" at bounding box center [451, 44] width 117 height 18
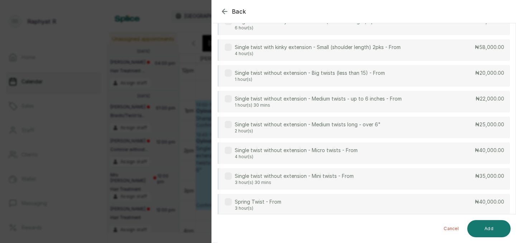
scroll to position [213, 0]
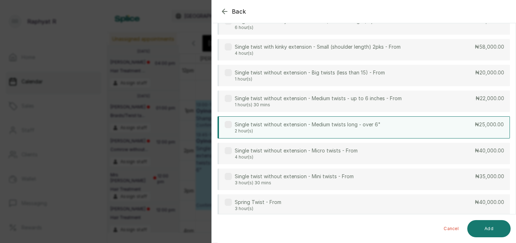
type input "twist"
click at [439, 121] on div "Single twist without extension - Medium twists long - over 6" 2 hour(s) ₦25,000…" at bounding box center [364, 127] width 292 height 22
click at [495, 227] on button "Add" at bounding box center [488, 228] width 43 height 17
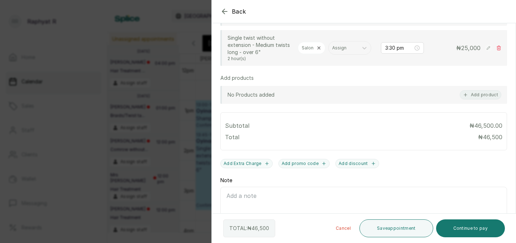
scroll to position [262, 0]
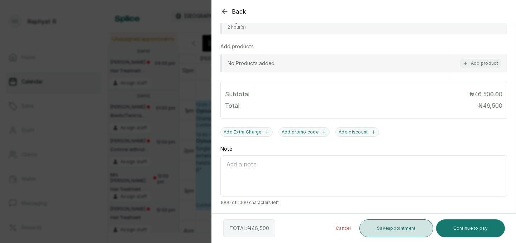
click at [393, 225] on button "Save appointment" at bounding box center [396, 229] width 74 height 18
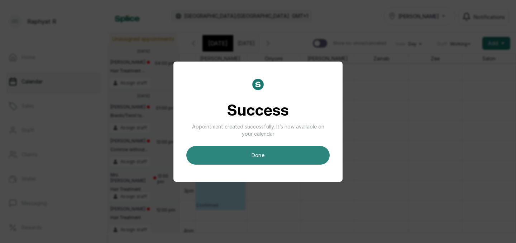
click at [272, 150] on button "done" at bounding box center [257, 155] width 143 height 19
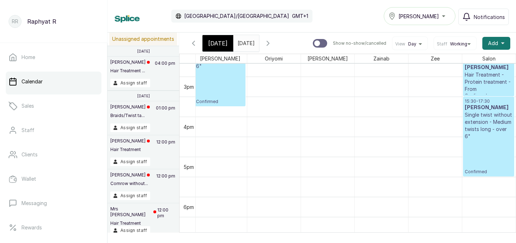
scroll to position [543, 0]
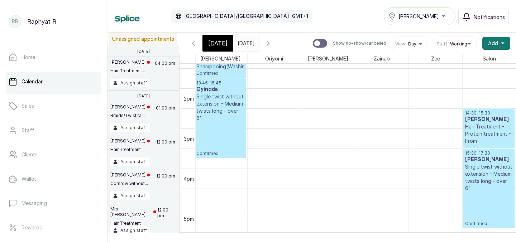
click at [216, 39] on span "[DATE]" at bounding box center [217, 43] width 19 height 9
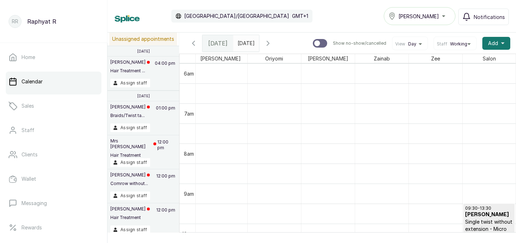
click at [259, 36] on span at bounding box center [252, 41] width 14 height 12
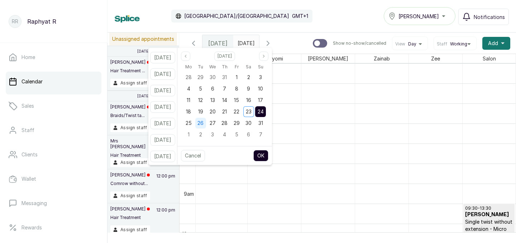
click at [204, 122] on span "26" at bounding box center [200, 123] width 6 height 6
click at [267, 154] on button "OK" at bounding box center [260, 155] width 15 height 11
type input "26/08/2025"
